Goal: Transaction & Acquisition: Obtain resource

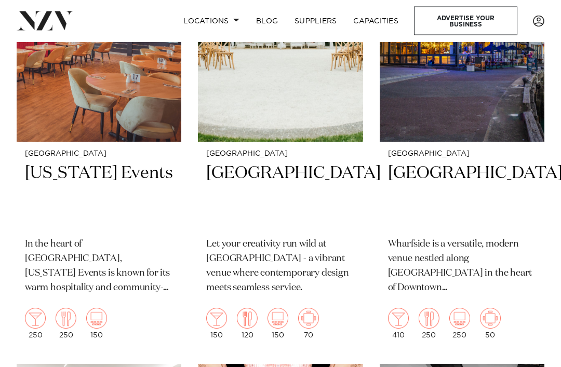
scroll to position [822, 0]
click at [435, 162] on h2 "[GEOGRAPHIC_DATA]" at bounding box center [462, 195] width 148 height 67
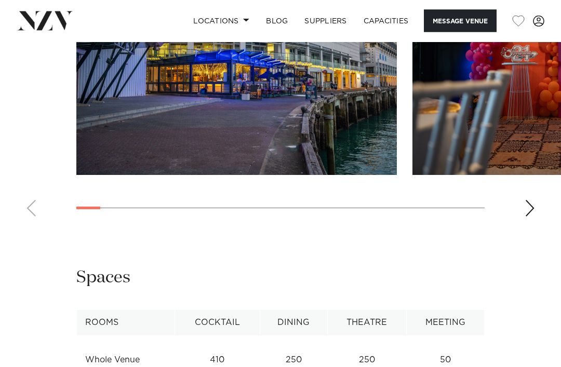
scroll to position [1294, 0]
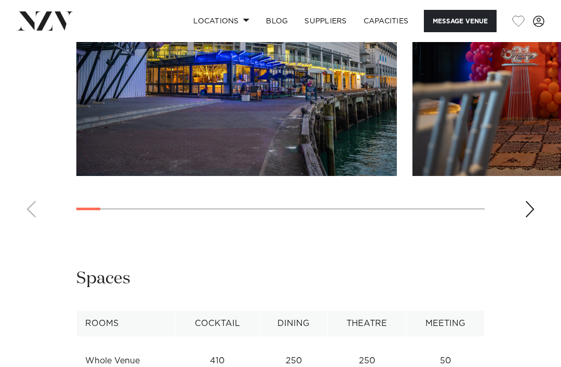
click at [115, 348] on td "Whole Venue" at bounding box center [126, 360] width 98 height 25
click at [111, 348] on td "Whole Venue" at bounding box center [126, 360] width 98 height 25
click at [121, 348] on td "Whole Venue" at bounding box center [126, 360] width 98 height 25
click at [305, 311] on th "Dining" at bounding box center [293, 323] width 67 height 25
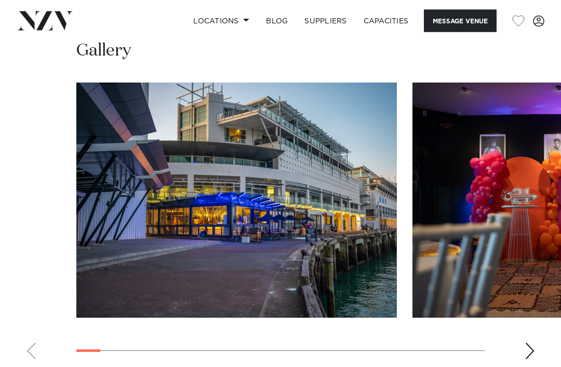
scroll to position [1166, 0]
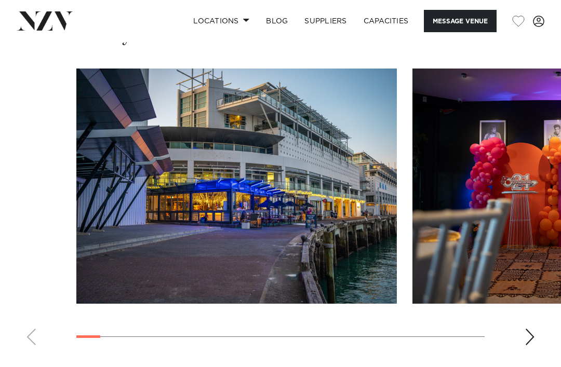
click at [538, 250] on swiper-container at bounding box center [280, 211] width 561 height 285
click at [30, 249] on swiper-container at bounding box center [280, 211] width 561 height 285
click at [35, 248] on swiper-container at bounding box center [280, 211] width 561 height 285
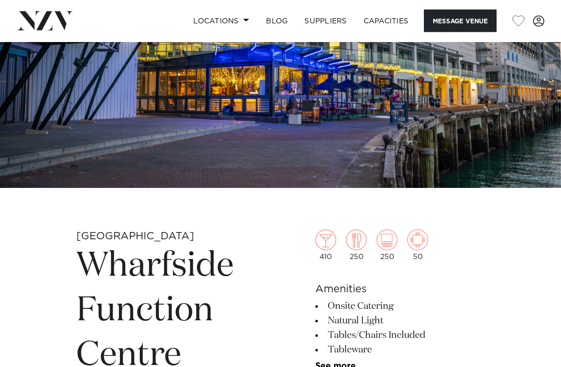
scroll to position [0, 0]
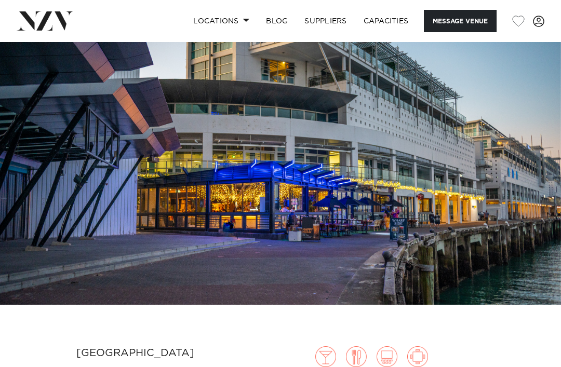
click at [282, 21] on link "BLOG" at bounding box center [276, 21] width 38 height 22
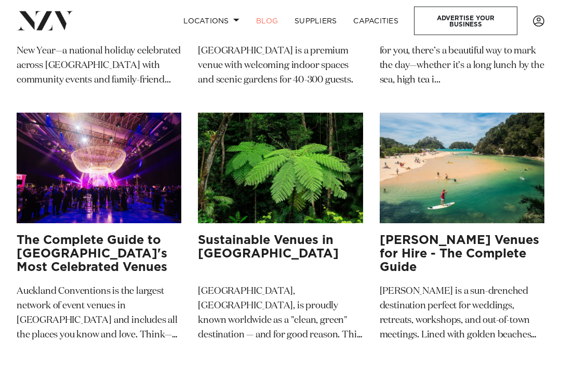
scroll to position [1734, 0]
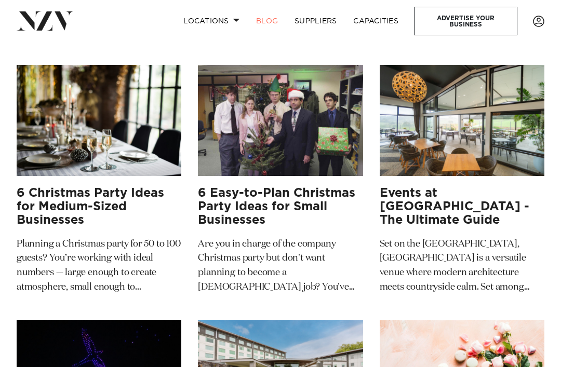
scroll to position [5288, 0]
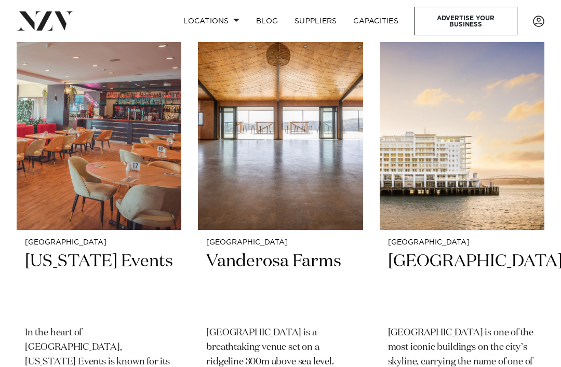
scroll to position [266, 0]
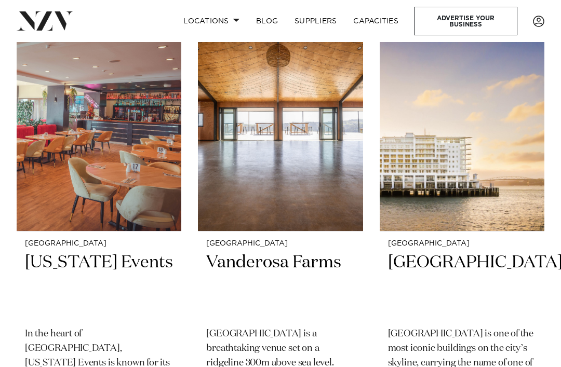
click at [448, 267] on h2 "[GEOGRAPHIC_DATA]" at bounding box center [462, 284] width 148 height 67
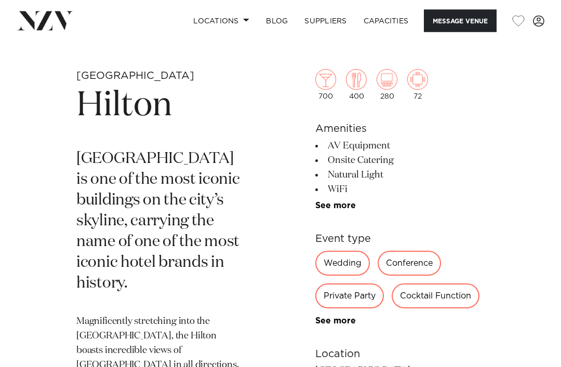
scroll to position [277, 0]
click at [344, 268] on div "Wedding" at bounding box center [342, 263] width 55 height 25
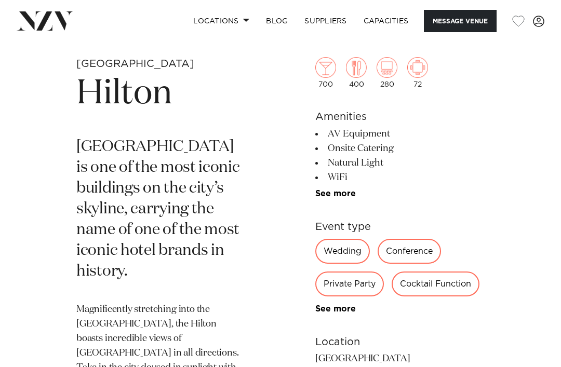
scroll to position [290, 0]
click at [340, 313] on link "See more" at bounding box center [355, 308] width 81 height 8
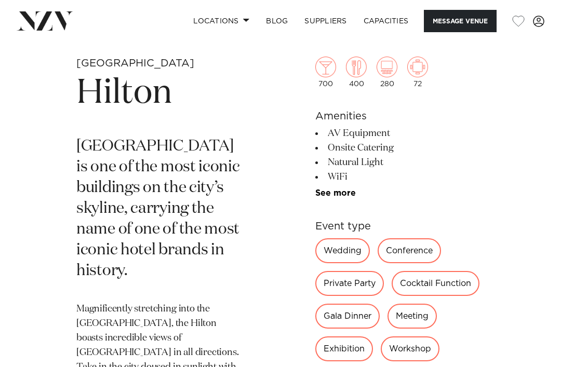
click at [345, 255] on div "Wedding" at bounding box center [342, 250] width 55 height 25
click at [352, 233] on h6 "Event type" at bounding box center [399, 227] width 169 height 16
click at [351, 254] on div "Wedding" at bounding box center [342, 250] width 55 height 25
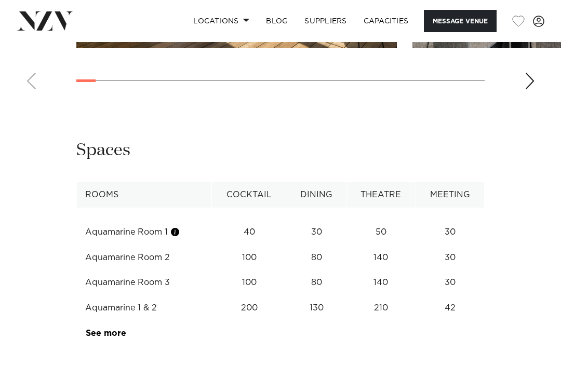
scroll to position [1409, 0]
click at [296, 340] on div "Auckland Hilton Message Venue Auckland Hilton Hilton Auckland is one of the mos…" at bounding box center [280, 68] width 561 height 2870
click at [98, 329] on link "See more" at bounding box center [126, 333] width 81 height 8
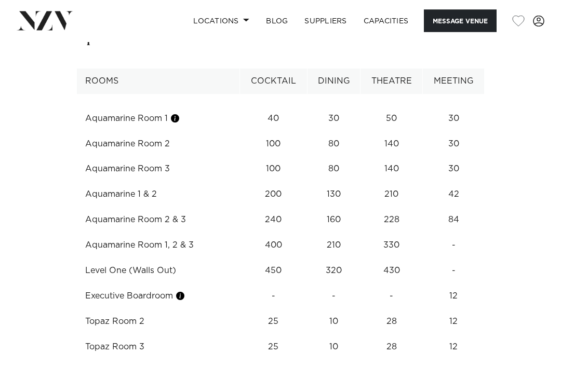
scroll to position [1522, 0]
click at [153, 258] on td "Level One (Walls Out)" at bounding box center [158, 270] width 163 height 25
click at [332, 258] on td "320" at bounding box center [333, 270] width 53 height 25
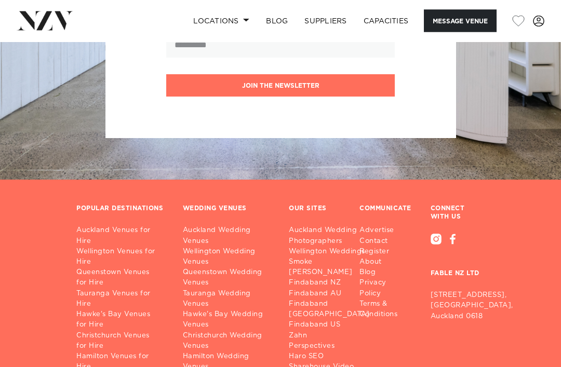
scroll to position [3651, 0]
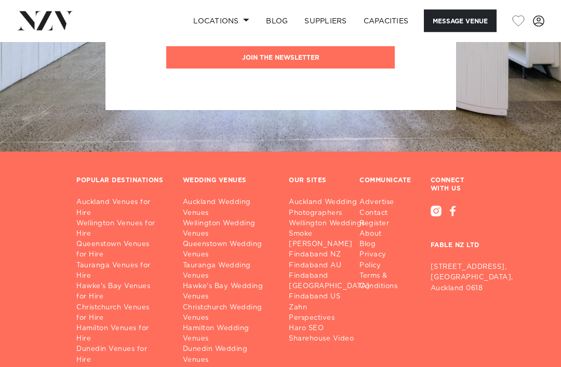
click at [232, 198] on link "Auckland Wedding Venues" at bounding box center [228, 208] width 90 height 21
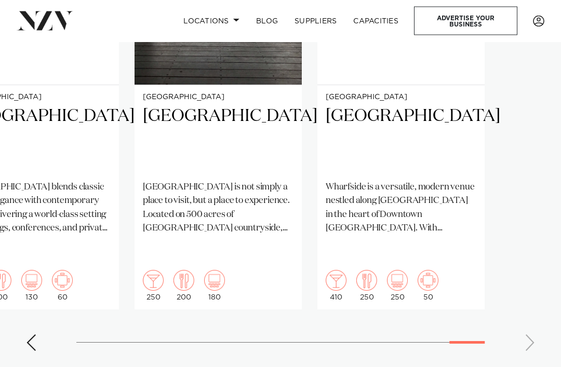
scroll to position [819, 0]
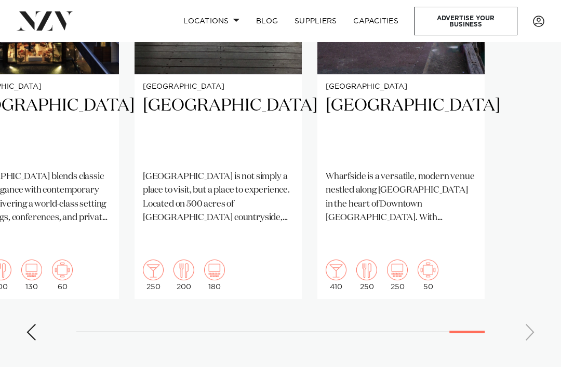
click at [391, 108] on h2 "[GEOGRAPHIC_DATA]" at bounding box center [400, 127] width 151 height 67
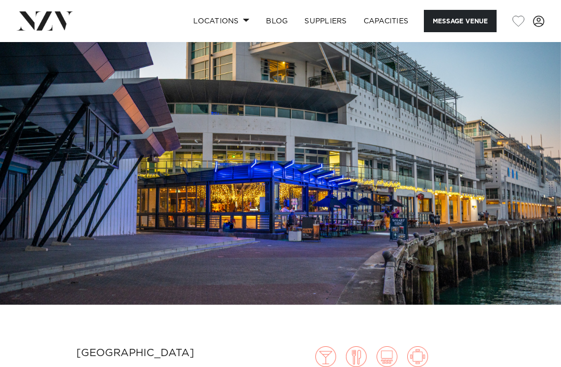
click at [261, 204] on img at bounding box center [280, 173] width 561 height 263
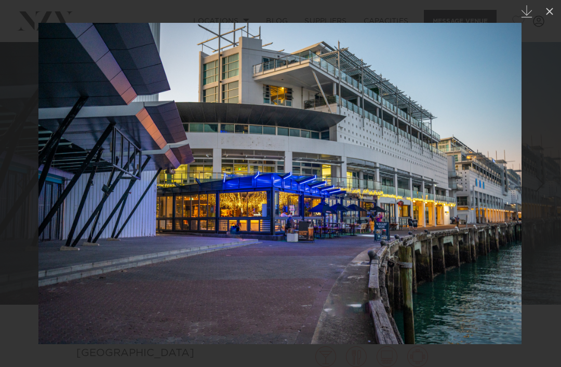
click at [529, 15] on icon "Created with Sketch." at bounding box center [526, 11] width 12 height 12
